Goal: Information Seeking & Learning: Find specific fact

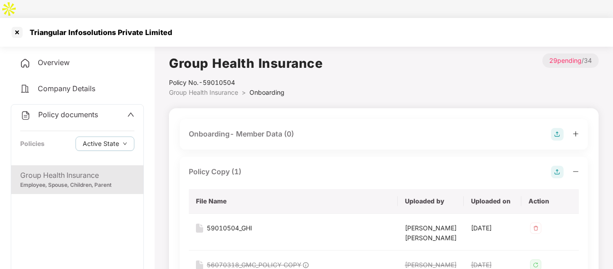
scroll to position [817, 0]
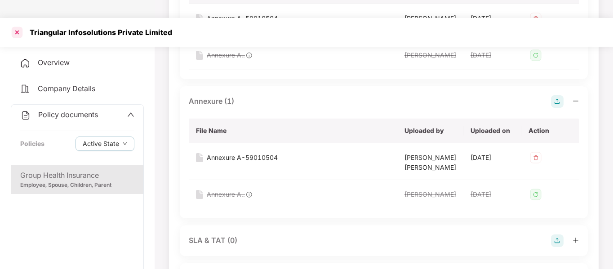
click at [16, 25] on div at bounding box center [17, 32] width 14 height 14
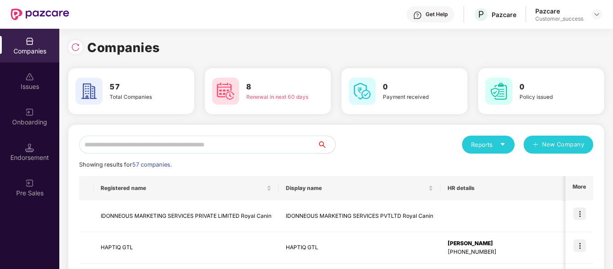
scroll to position [0, 0]
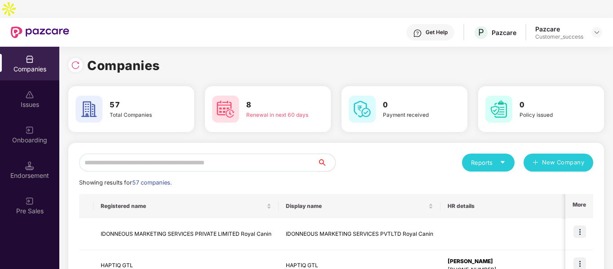
click at [233, 154] on input "text" at bounding box center [198, 163] width 238 height 18
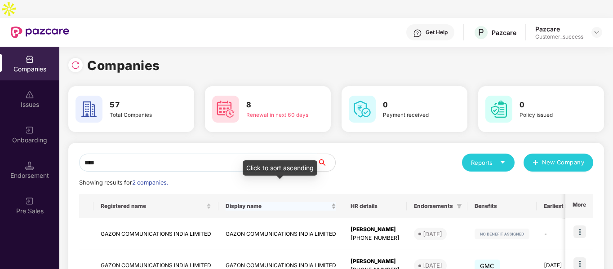
scroll to position [45, 0]
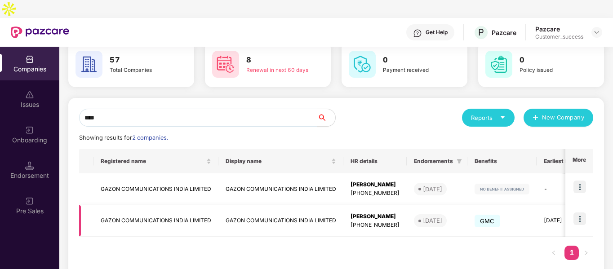
type input "****"
click at [578, 213] on img at bounding box center [579, 219] width 13 height 13
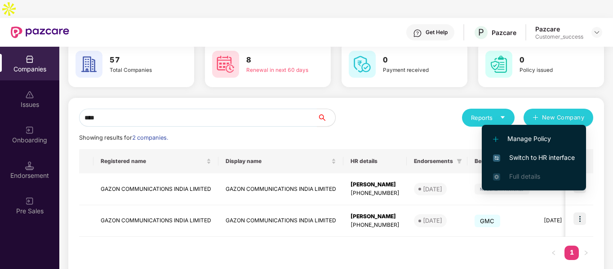
click at [515, 150] on li "Switch to HR interface" at bounding box center [534, 157] width 104 height 19
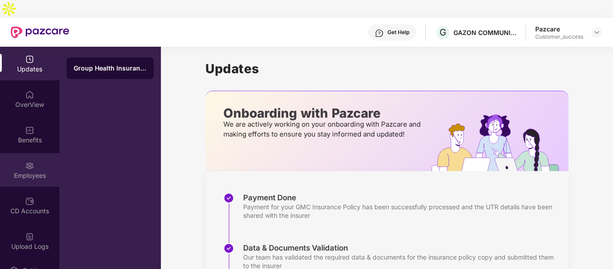
click at [32, 153] on div "Employees" at bounding box center [29, 170] width 59 height 34
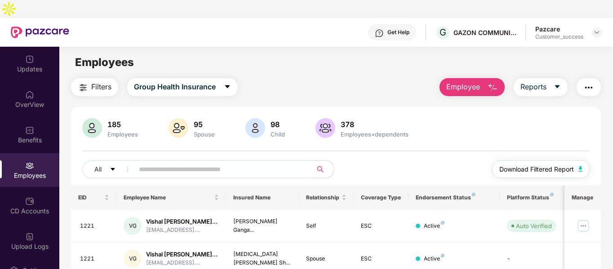
click at [581, 166] on img "button" at bounding box center [580, 168] width 4 height 5
click at [37, 100] on div "OverView" at bounding box center [29, 104] width 59 height 9
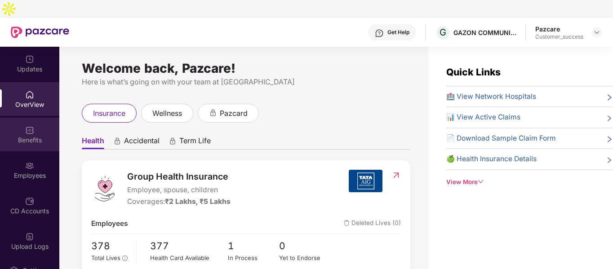
click at [29, 136] on div "Benefits" at bounding box center [29, 140] width 59 height 9
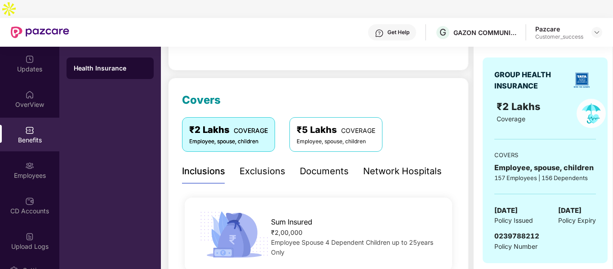
scroll to position [90, 0]
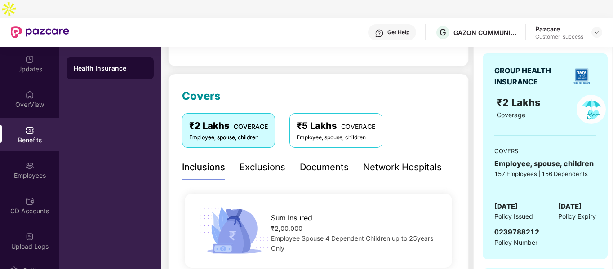
click at [501, 228] on span "0239788212" at bounding box center [516, 232] width 45 height 9
copy span "0239788212"
click at [595, 29] on img at bounding box center [596, 32] width 7 height 7
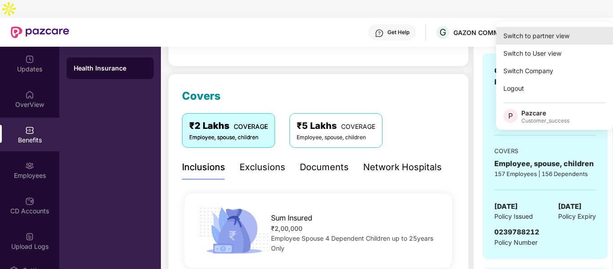
click at [524, 34] on div "Switch to partner view" at bounding box center [554, 36] width 117 height 18
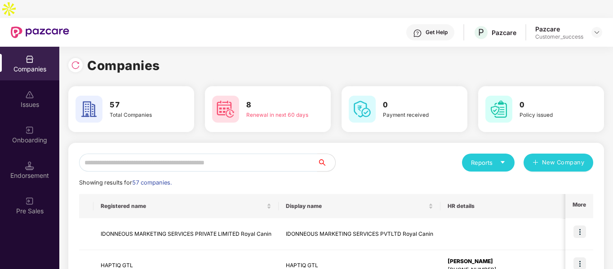
click at [195, 154] on input "text" at bounding box center [198, 163] width 238 height 18
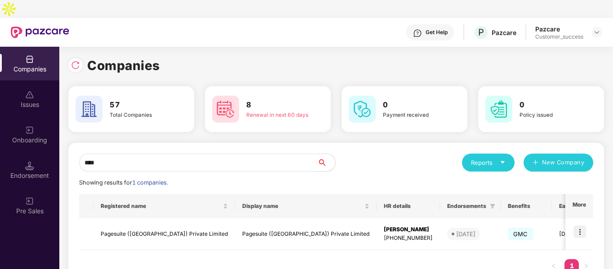
scroll to position [0, 149]
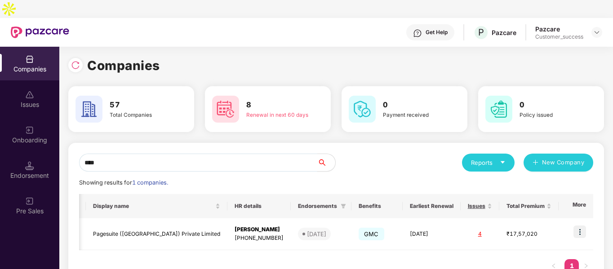
click at [112, 154] on input "****" at bounding box center [198, 163] width 238 height 18
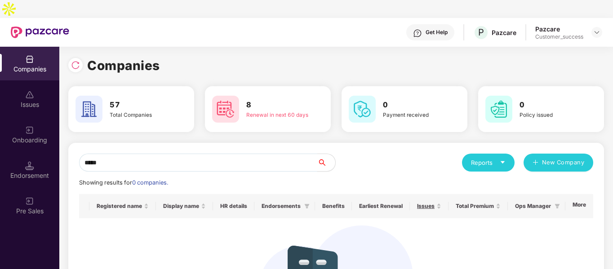
scroll to position [0, 0]
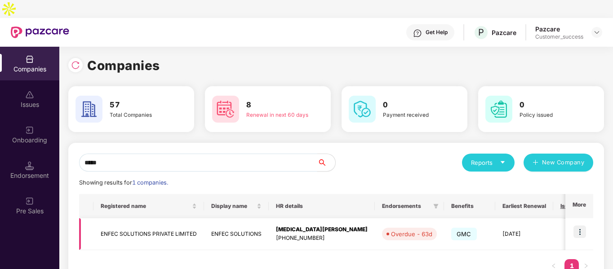
type input "*****"
click at [144, 218] on td "ENFEC SOLUTIONS PRIVATE LIMITED" at bounding box center [148, 234] width 111 height 32
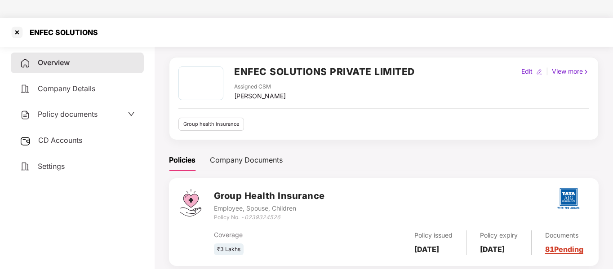
scroll to position [28, 0]
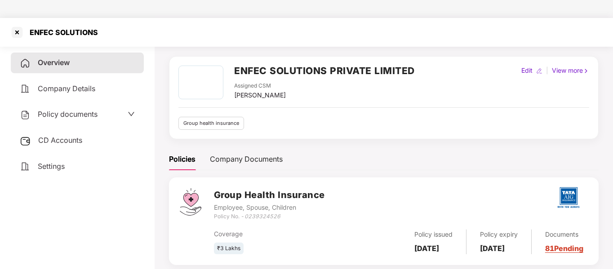
click at [244, 213] on div "Policy No. - 0239324526" at bounding box center [269, 217] width 111 height 9
copy div "Policy No. - 0239324526"
